Goal: Task Accomplishment & Management: Use online tool/utility

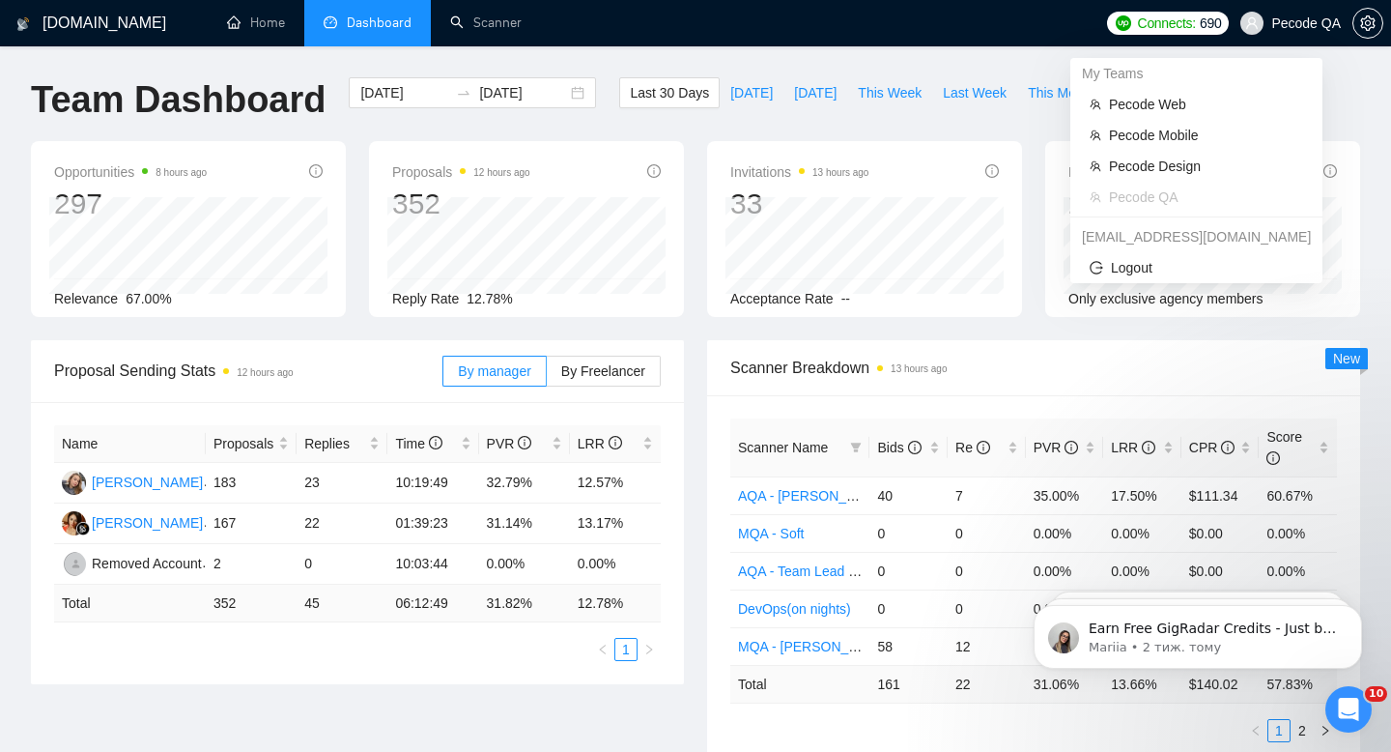
click at [1273, 9] on span "Pecode QA" at bounding box center [1291, 23] width 124 height 62
click at [1190, 109] on span "Pecode Web" at bounding box center [1206, 104] width 194 height 21
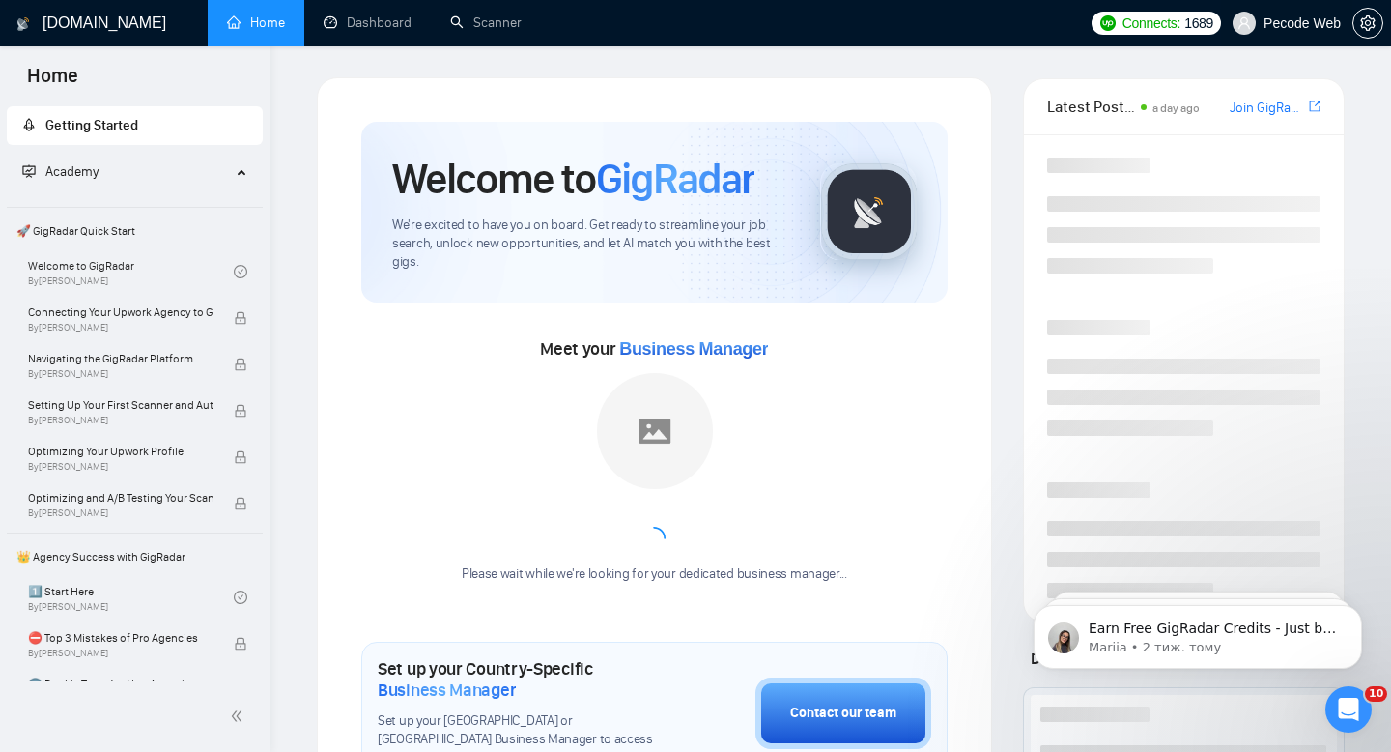
click at [1308, 23] on span "Pecode Web" at bounding box center [1302, 23] width 77 height 0
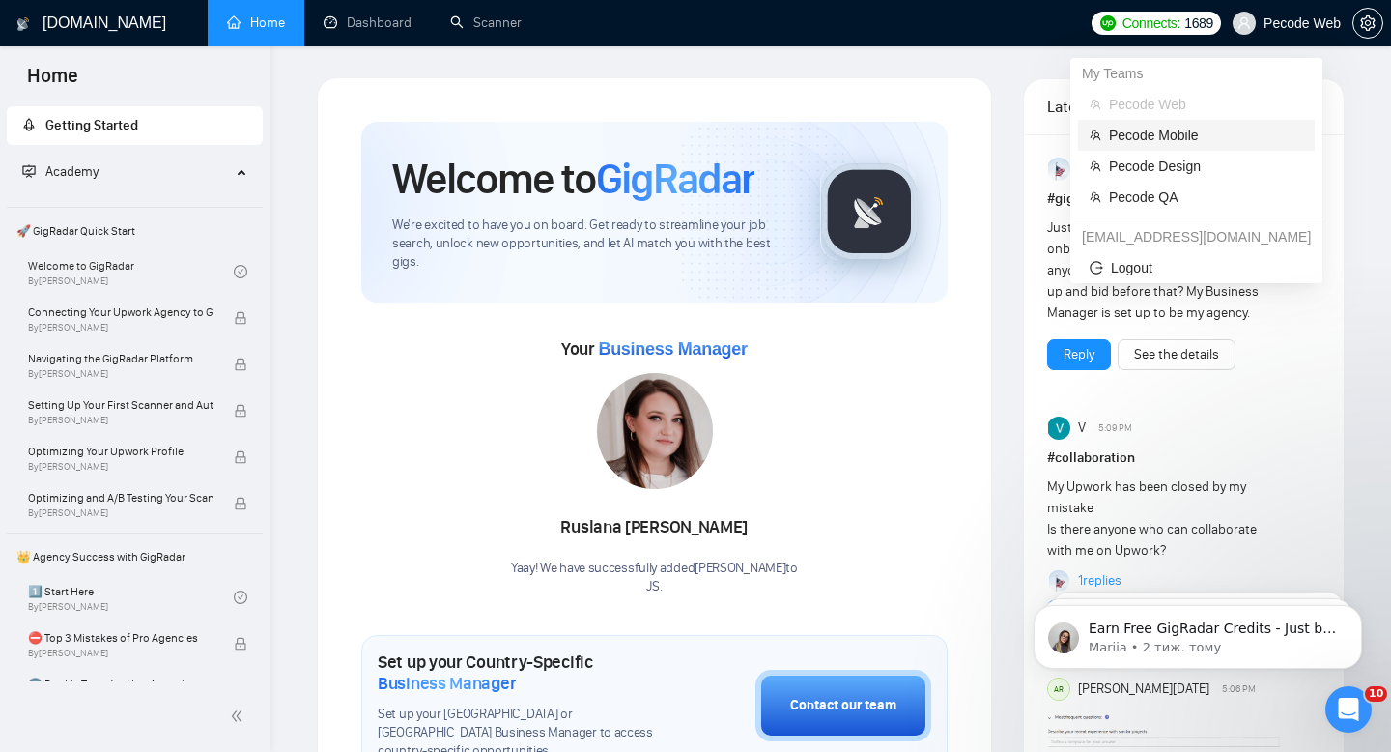
click at [1202, 142] on span "Pecode Mobile" at bounding box center [1206, 135] width 194 height 21
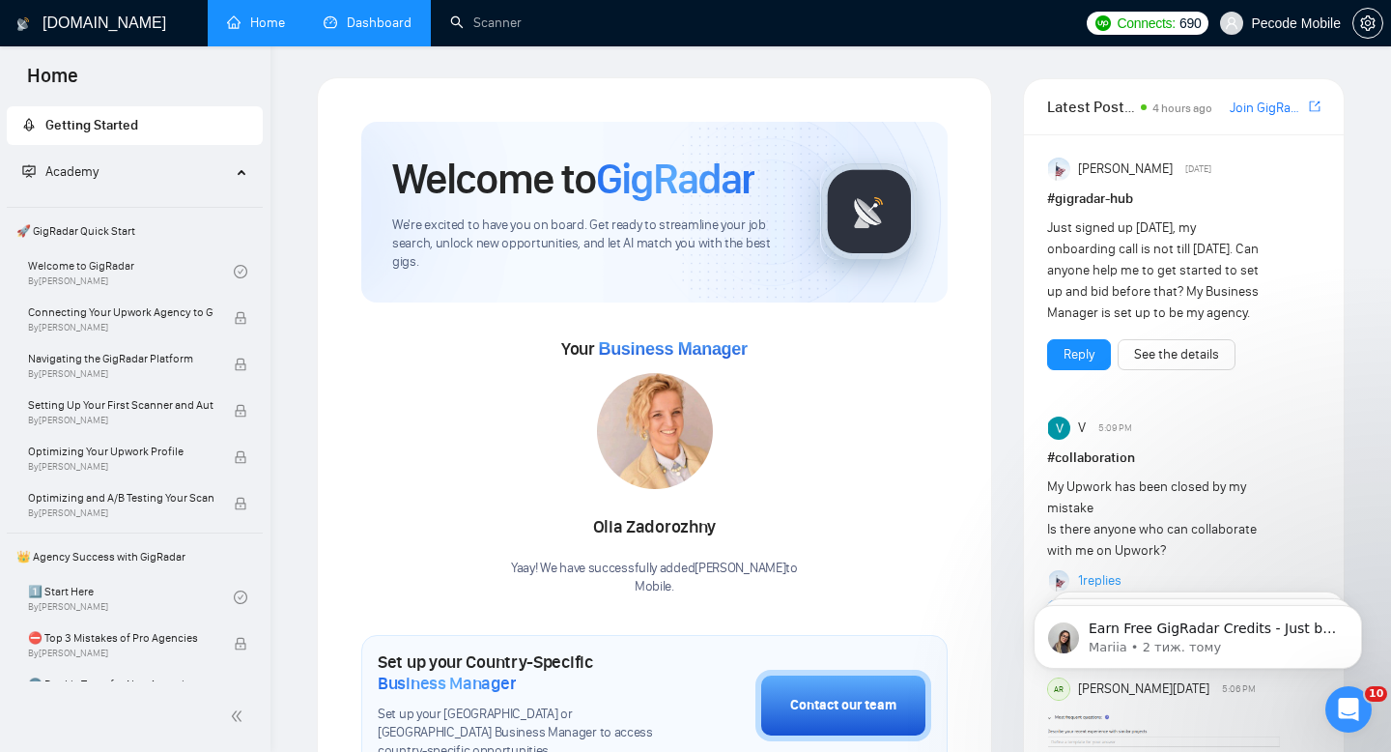
click at [359, 21] on link "Dashboard" at bounding box center [368, 22] width 88 height 16
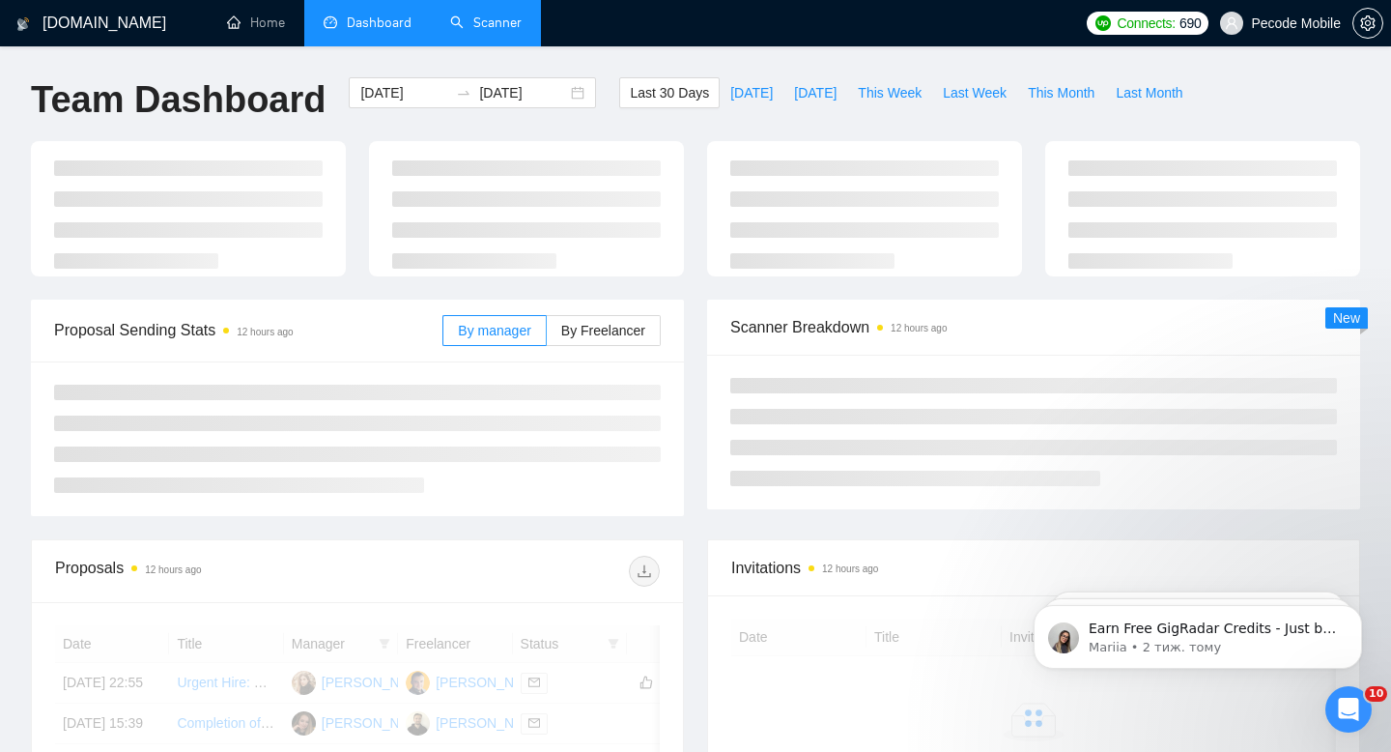
click at [478, 28] on link "Scanner" at bounding box center [485, 22] width 71 height 16
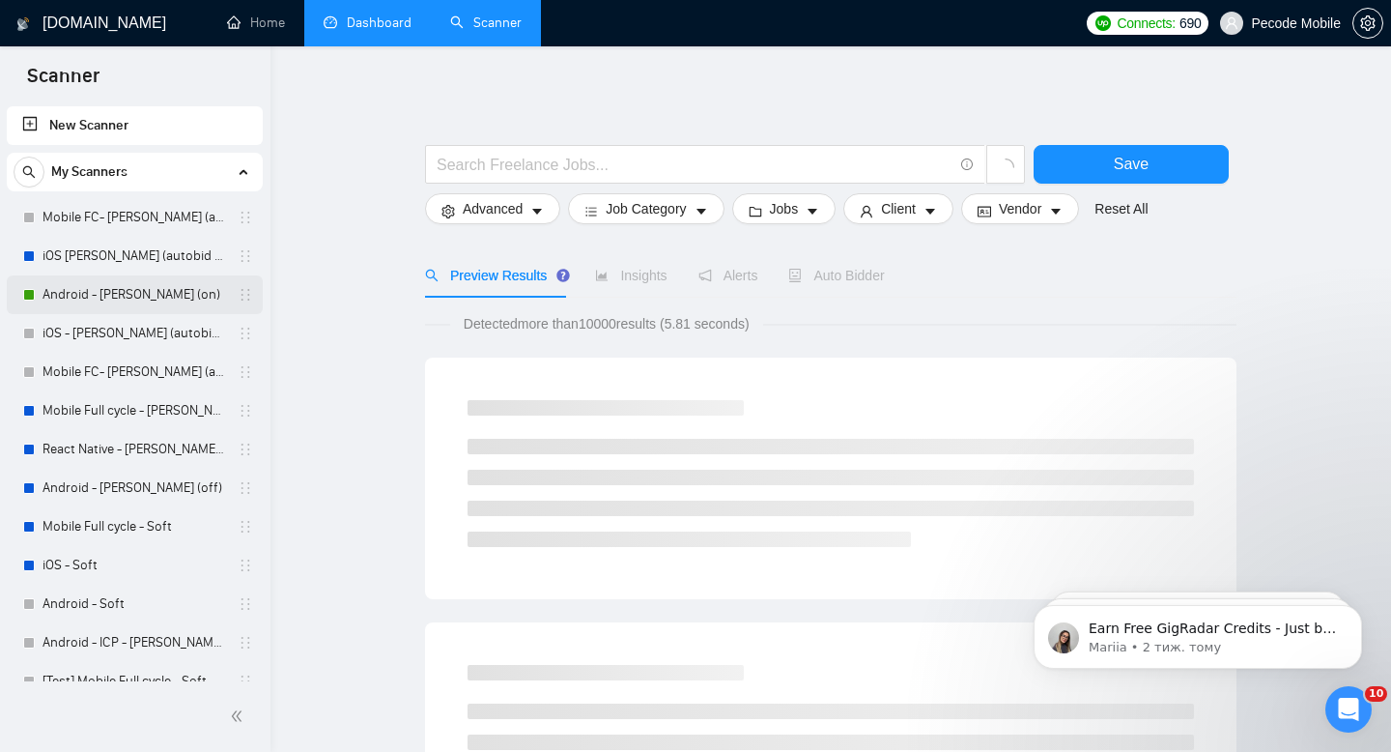
click at [146, 284] on link "Android - [PERSON_NAME] (on)" at bounding box center [135, 294] width 184 height 39
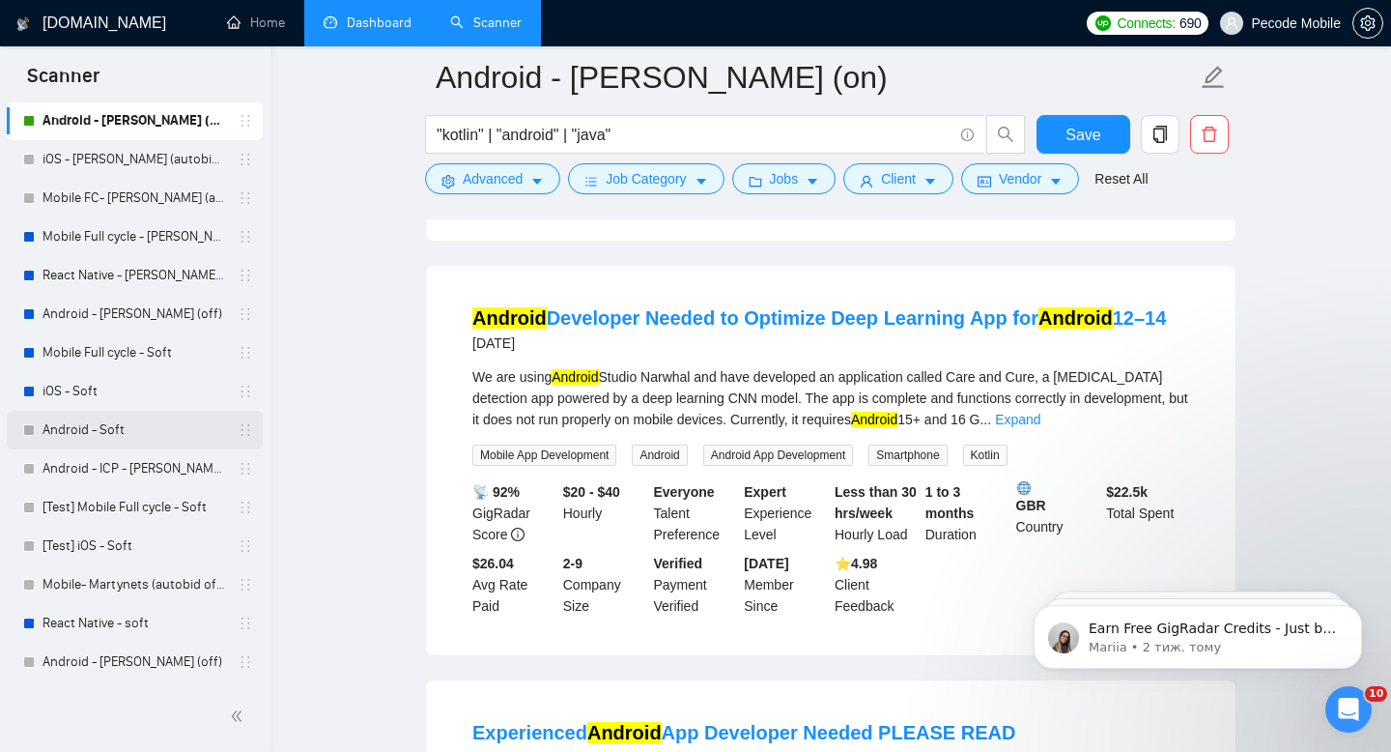
scroll to position [1189, 0]
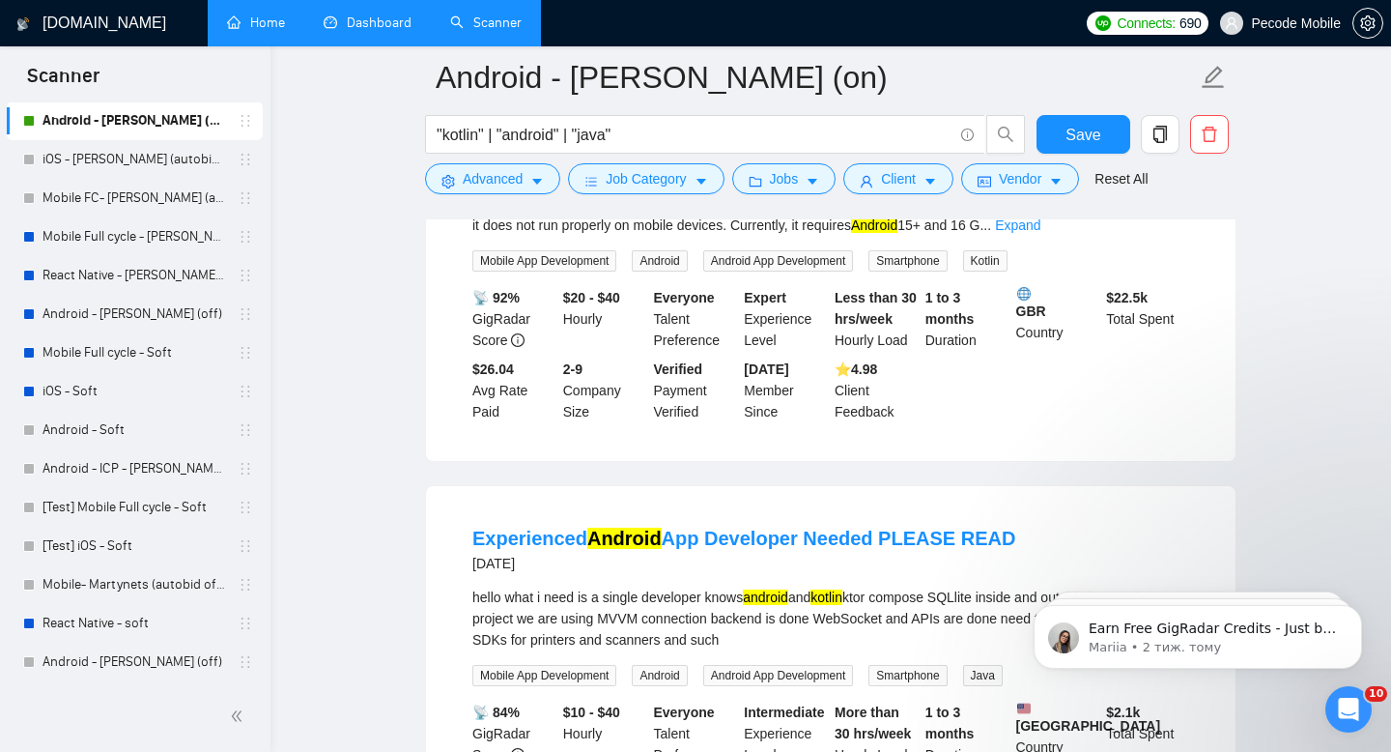
click at [285, 22] on link "Home" at bounding box center [256, 22] width 58 height 16
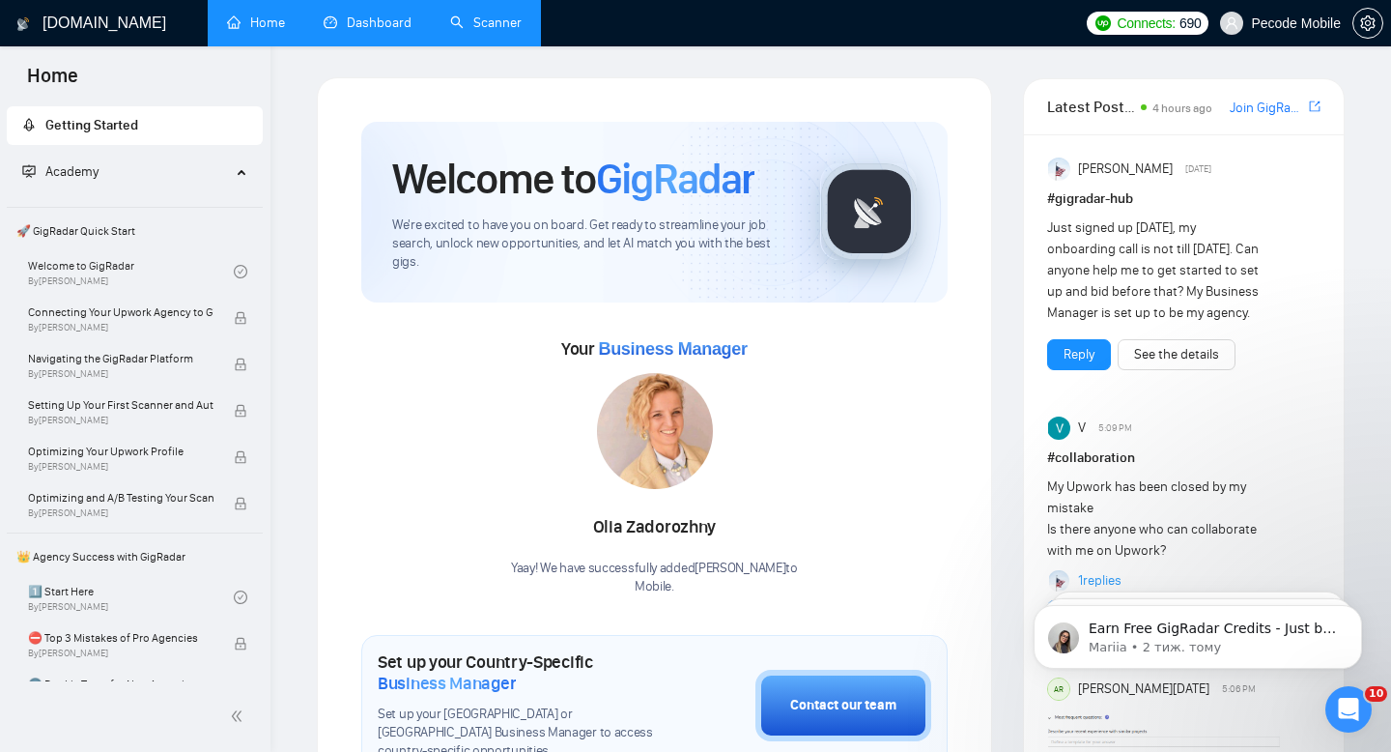
click at [387, 17] on link "Dashboard" at bounding box center [368, 22] width 88 height 16
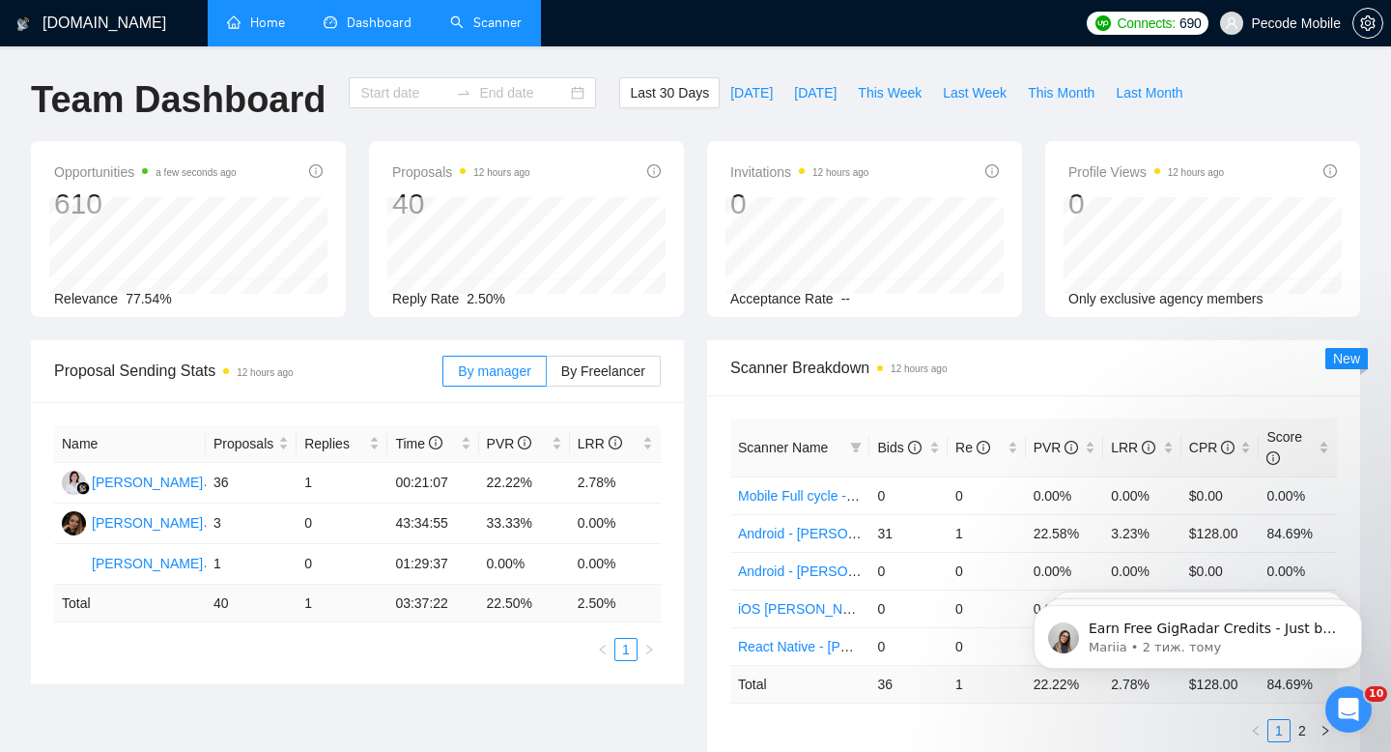
type input "[DATE]"
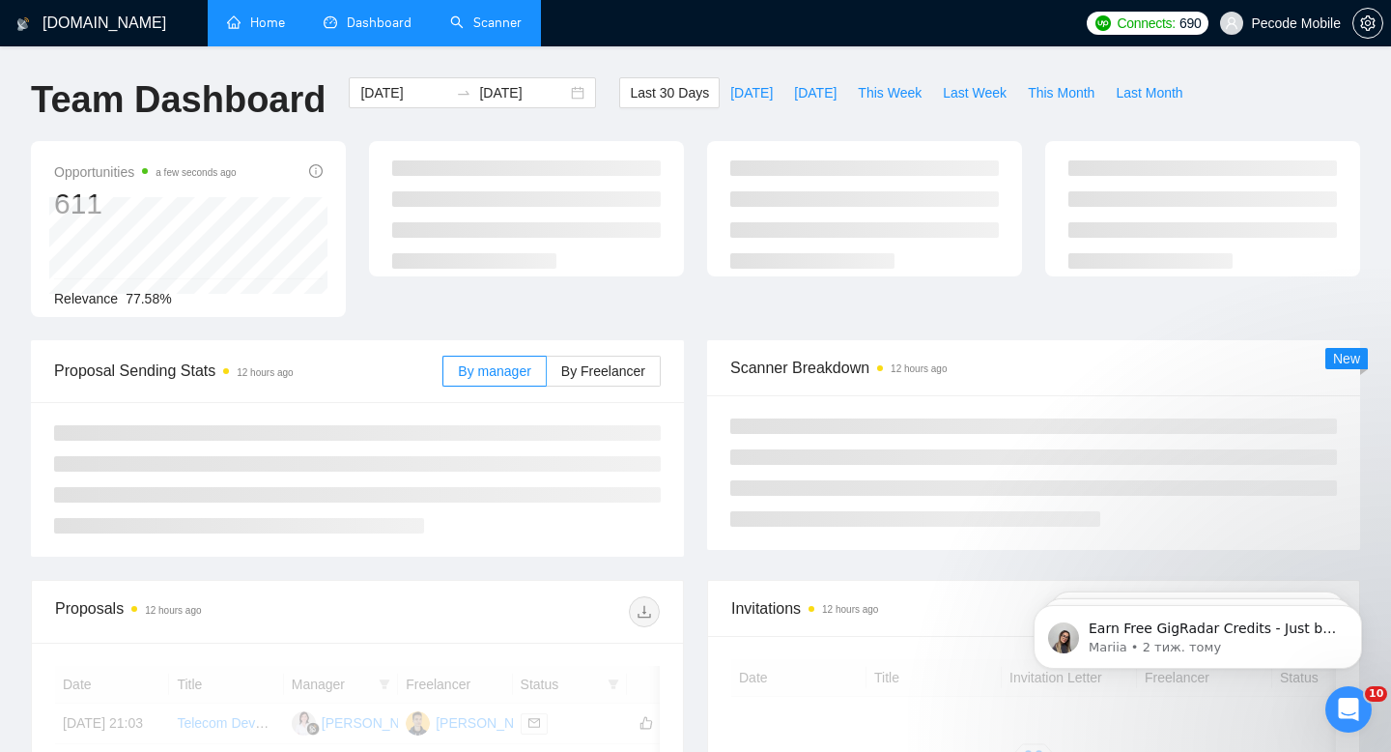
click at [475, 31] on link "Scanner" at bounding box center [485, 22] width 71 height 16
